Goal: Task Accomplishment & Management: Use online tool/utility

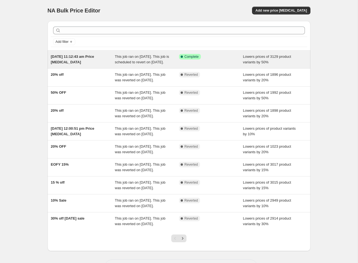
click at [90, 55] on span "[DATE] 11:12:43 am Price [MEDICAL_DATA]" at bounding box center [72, 59] width 43 height 10
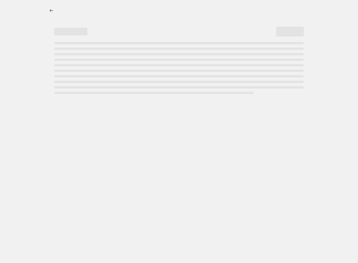
select select "percentage"
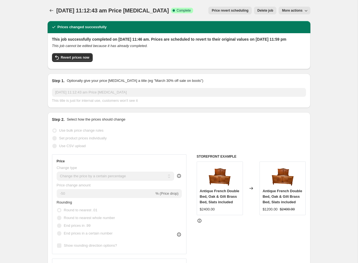
click at [242, 12] on span "Price revert scheduling" at bounding box center [230, 10] width 37 height 4
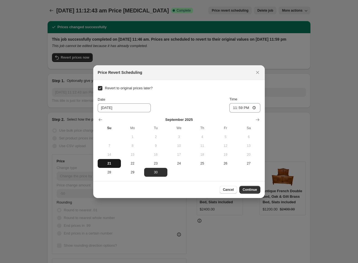
click at [107, 166] on span "21" at bounding box center [109, 163] width 19 height 4
type input "9/21/2025"
click at [246, 191] on span "Continue" at bounding box center [249, 189] width 14 height 4
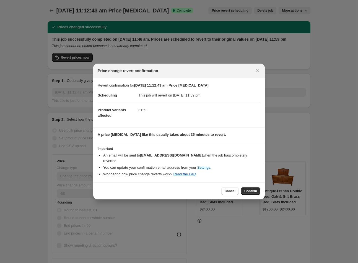
click at [250, 189] on span "Confirm" at bounding box center [250, 191] width 13 height 4
